Goal: Task Accomplishment & Management: Complete application form

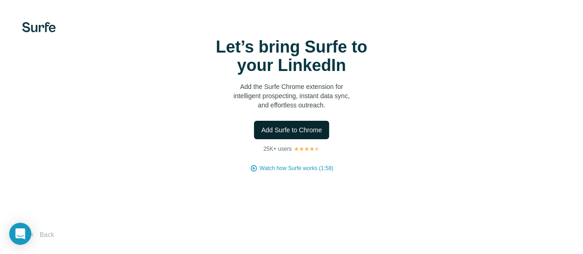
click at [261, 135] on span "Add Surfe to Chrome" at bounding box center [291, 129] width 61 height 9
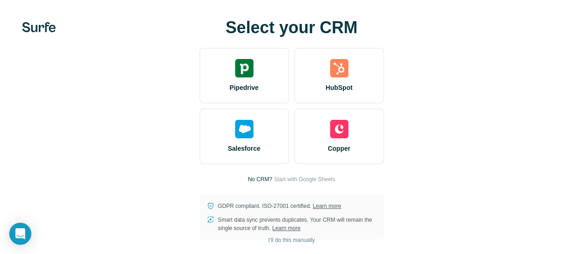
click at [0, 0] on video at bounding box center [0, 0] width 0 height 0
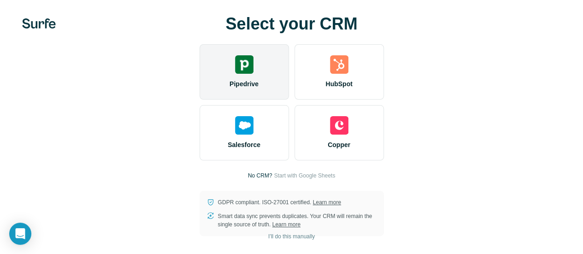
scroll to position [18, 0]
click at [230, 83] on span "Pipedrive" at bounding box center [244, 83] width 29 height 9
click at [235, 70] on img at bounding box center [244, 64] width 18 height 18
click at [200, 61] on div "Pipedrive" at bounding box center [244, 71] width 89 height 55
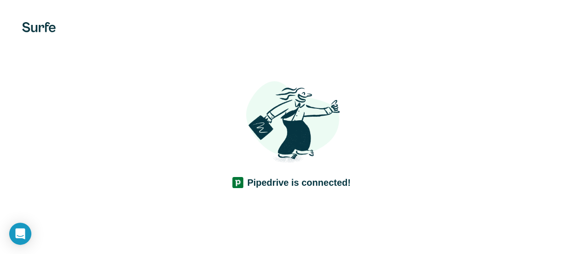
scroll to position [11, 0]
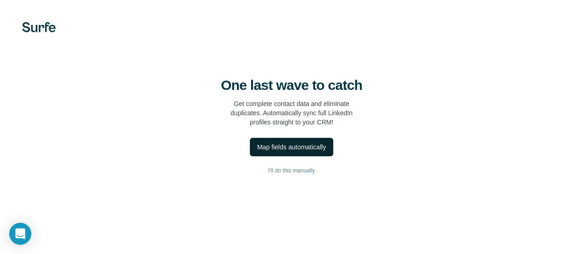
click at [257, 152] on div "Map fields automatically" at bounding box center [291, 146] width 69 height 9
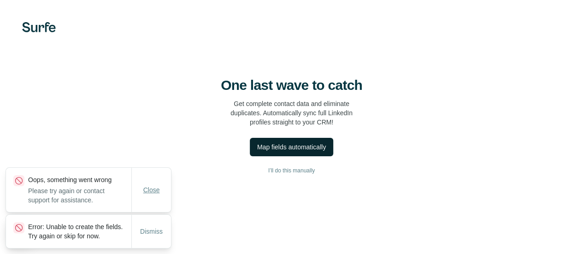
click at [157, 185] on span "Close" at bounding box center [151, 189] width 17 height 9
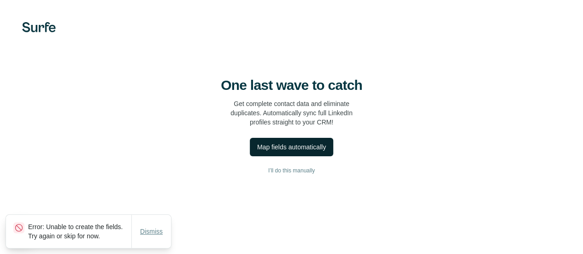
click at [151, 227] on span "Dismiss" at bounding box center [151, 231] width 23 height 9
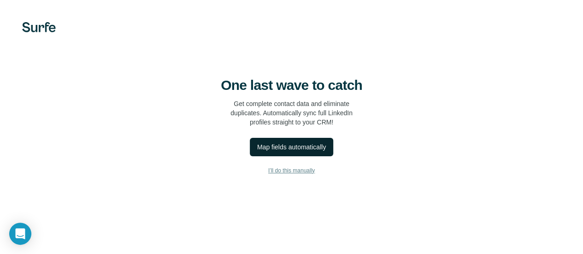
click at [148, 177] on button "I’ll do this manually" at bounding box center [291, 171] width 546 height 14
